Goal: Navigation & Orientation: Understand site structure

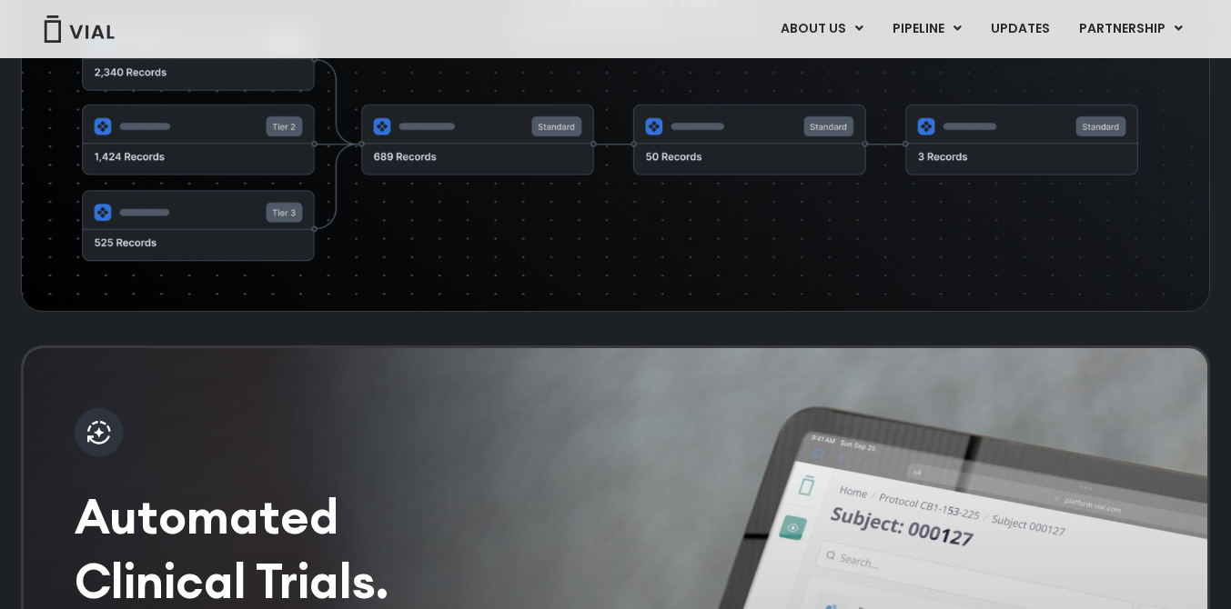
scroll to position [2574, 0]
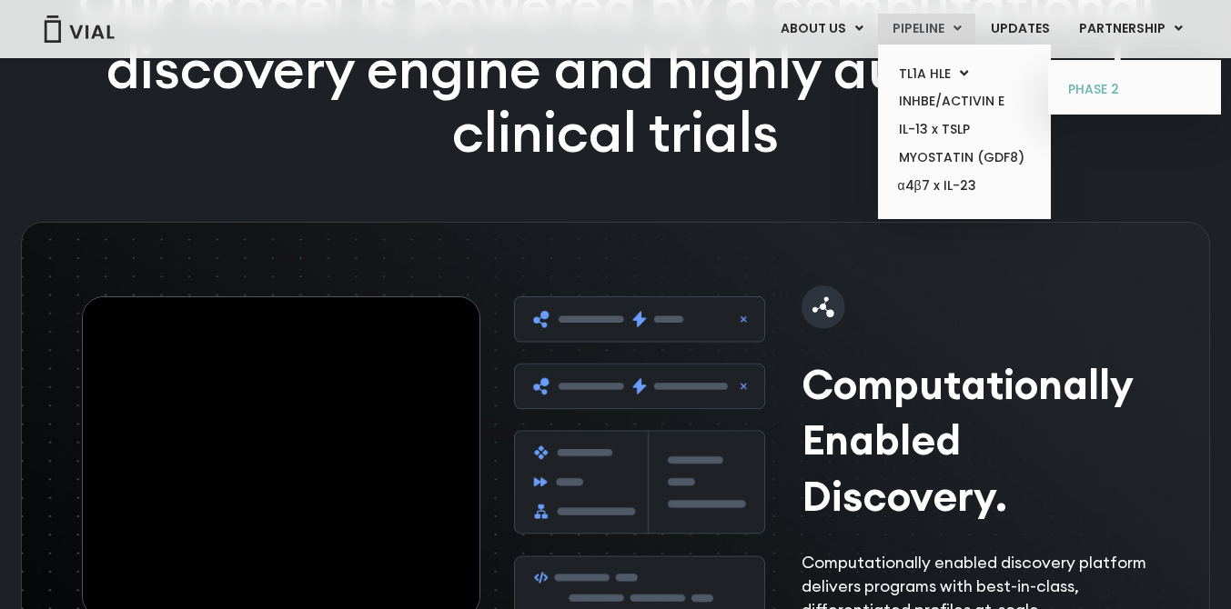
click at [1075, 87] on link "PHASE 2" at bounding box center [1133, 89] width 159 height 29
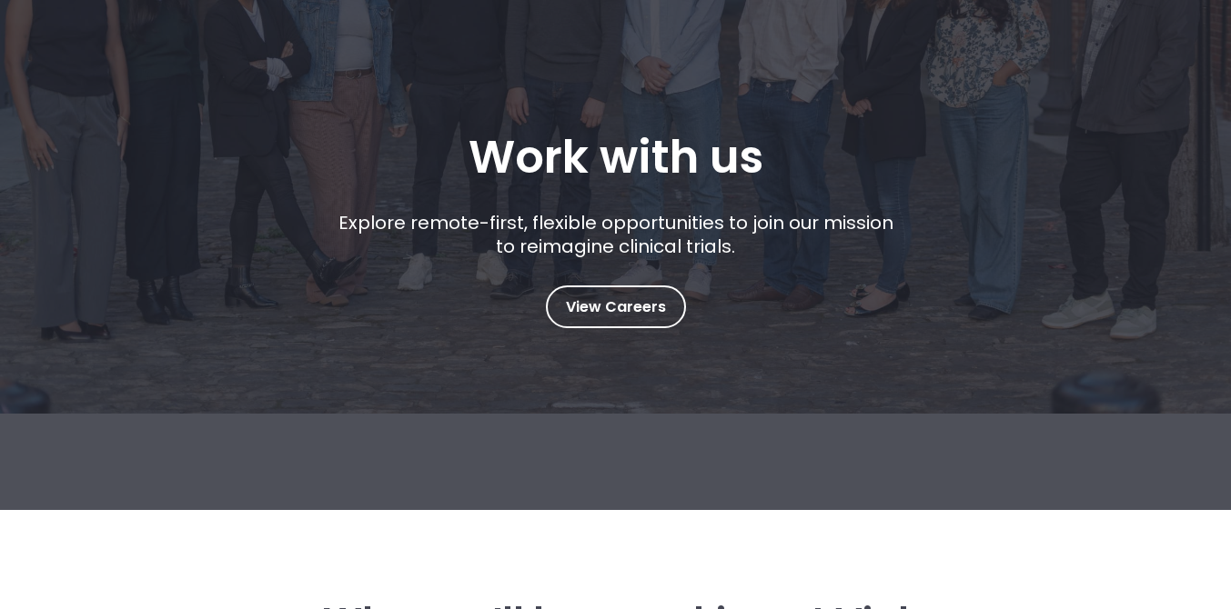
scroll to position [268, 0]
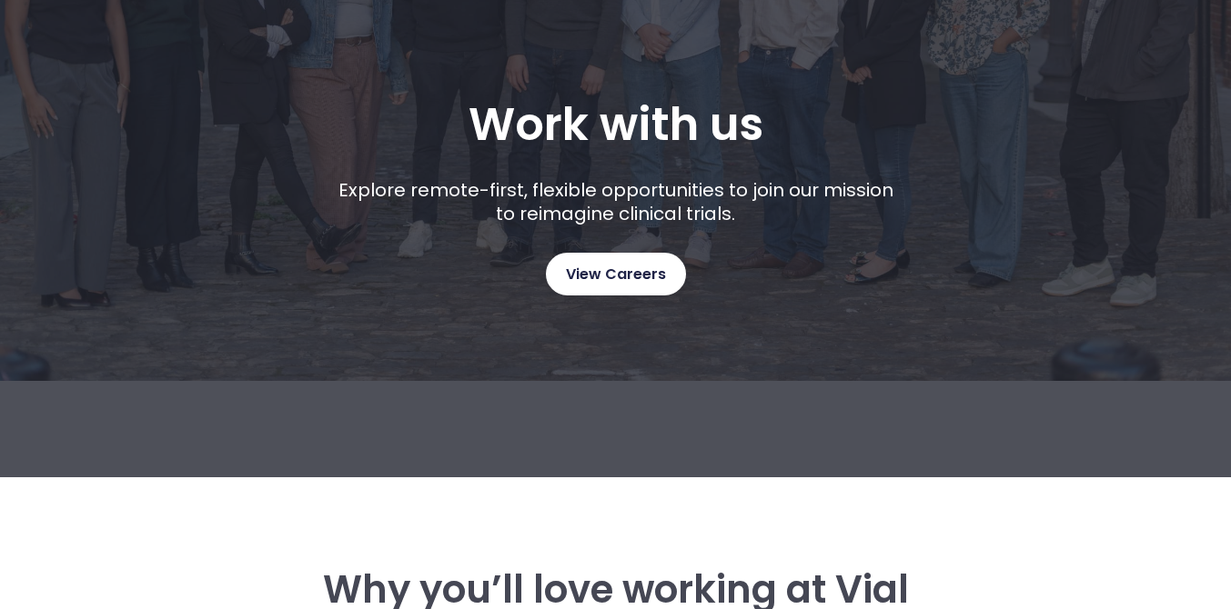
click at [619, 266] on span "View Careers" at bounding box center [616, 275] width 100 height 24
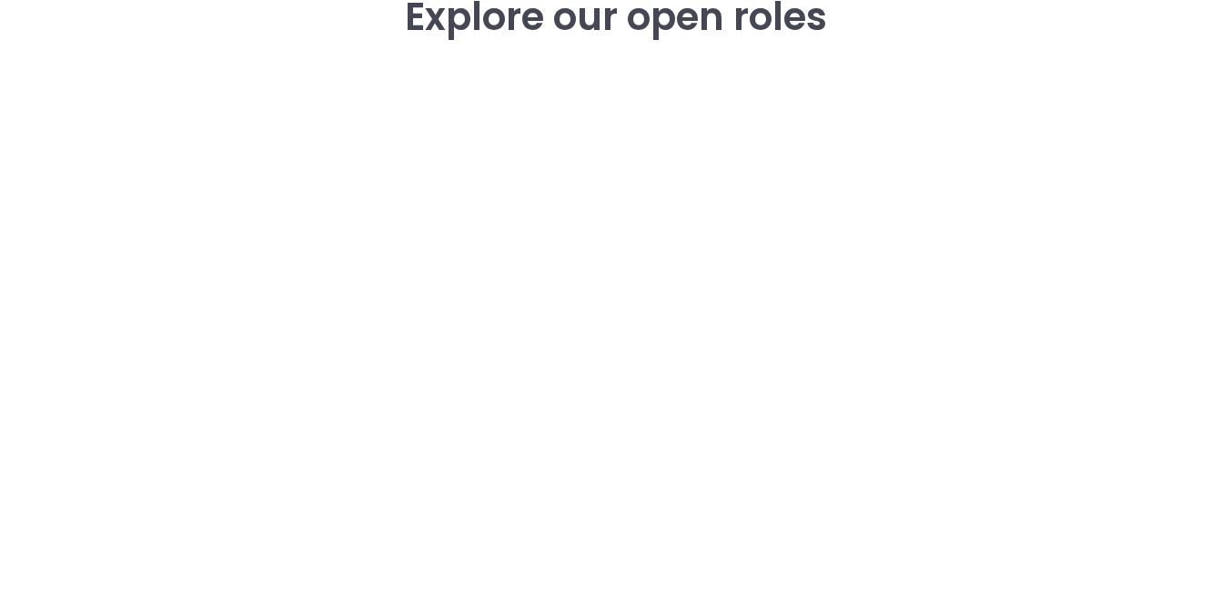
scroll to position [2653, 0]
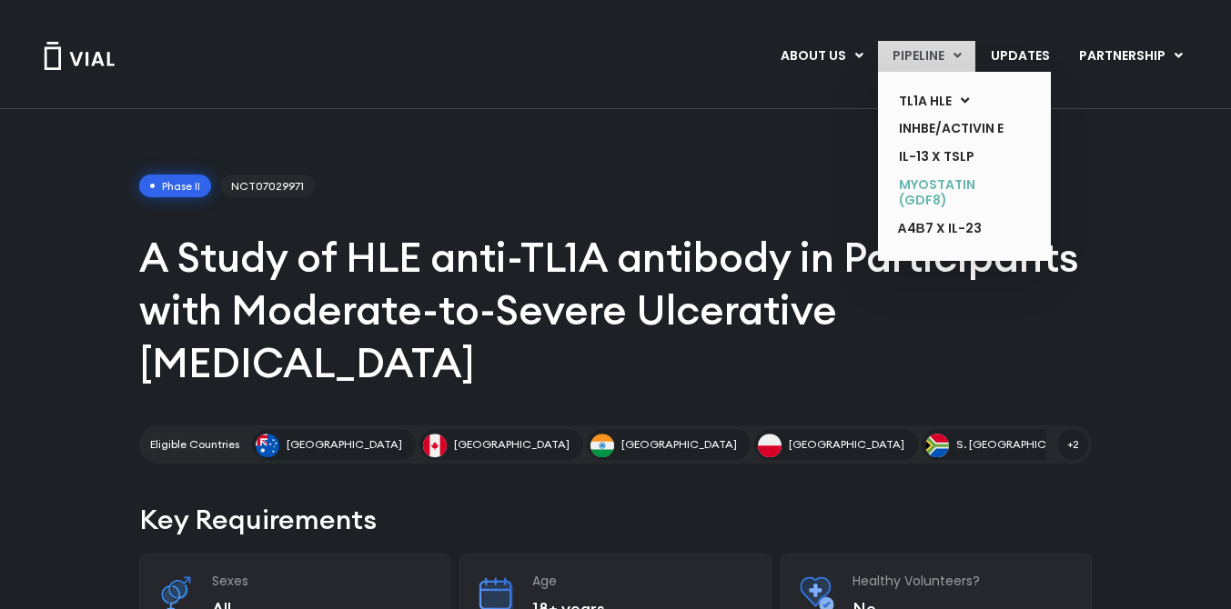
click at [933, 194] on link "MYOSTATIN (GDF8)" at bounding box center [950, 193] width 133 height 44
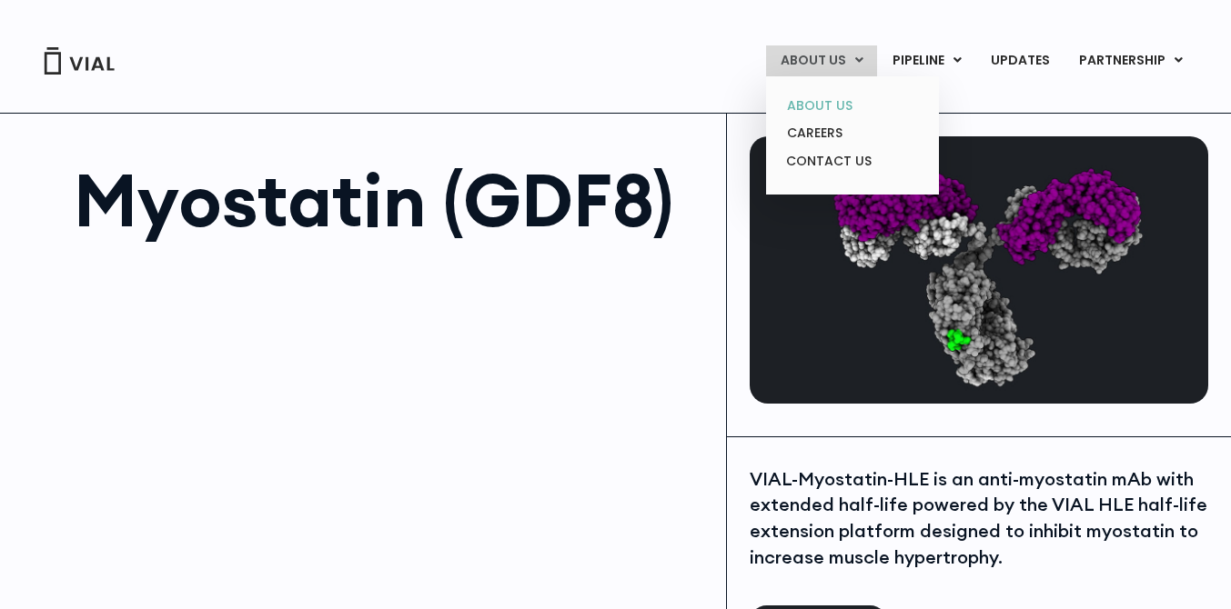
click at [829, 101] on link "ABOUT US" at bounding box center [851, 106] width 159 height 28
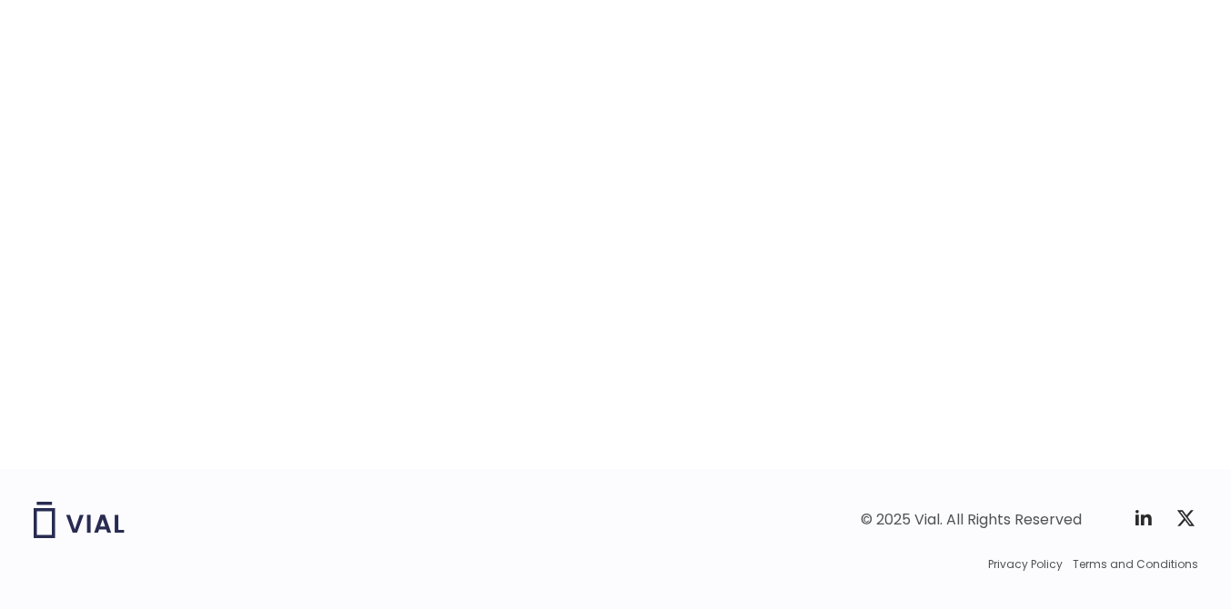
scroll to position [2922, 0]
